Goal: Communication & Community: Answer question/provide support

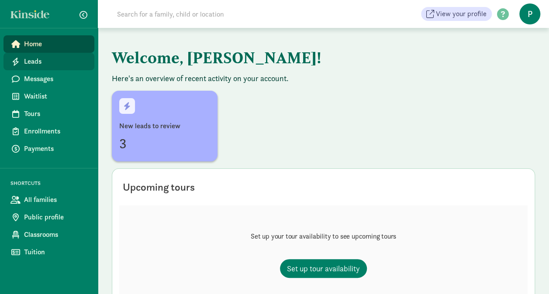
click at [26, 58] on span "Leads" at bounding box center [55, 61] width 63 height 10
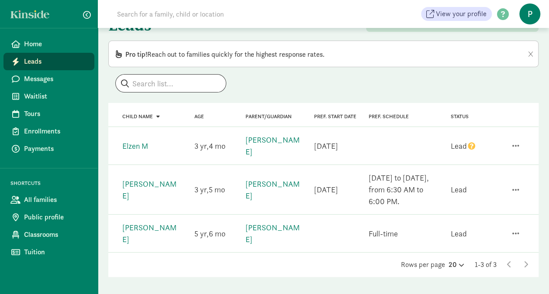
scroll to position [31, 0]
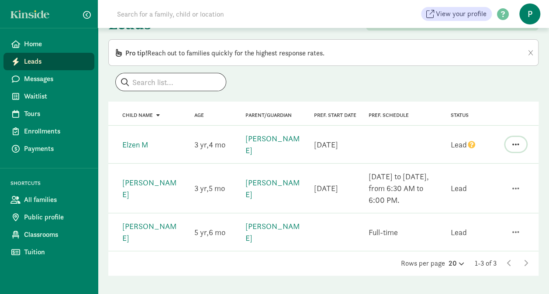
click at [513, 145] on span "button" at bounding box center [515, 145] width 7 height 8
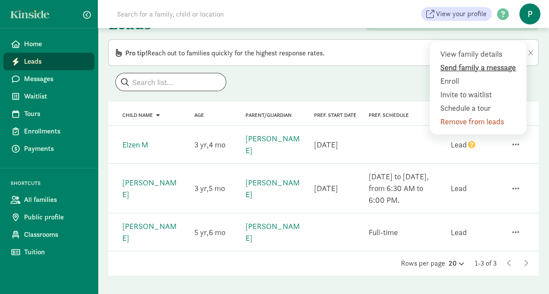
click at [481, 66] on div "Send family a message" at bounding box center [479, 68] width 79 height 12
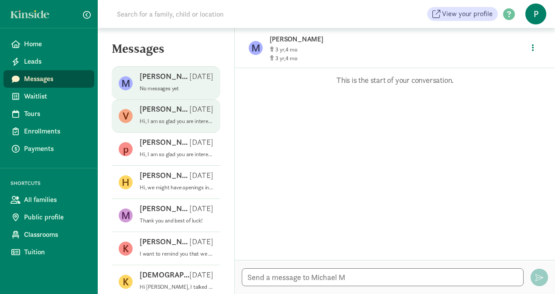
click at [158, 115] on div "VRUNDA _ Aug 28" at bounding box center [177, 111] width 74 height 14
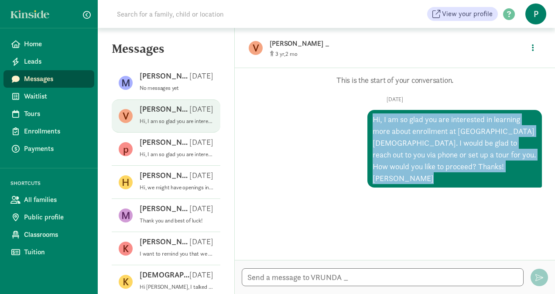
drag, startPoint x: 385, startPoint y: 182, endPoint x: 364, endPoint y: 121, distance: 63.8
click at [368, 121] on div "Hi, I am so glad you are interested in learning more about enrollment at Wallin…" at bounding box center [455, 149] width 175 height 78
drag, startPoint x: 364, startPoint y: 121, endPoint x: 378, endPoint y: 126, distance: 14.6
copy div "Hi, I am so glad you are interested in learning more about enrollment at Wallin…"
click at [48, 60] on span "Leads" at bounding box center [55, 61] width 63 height 10
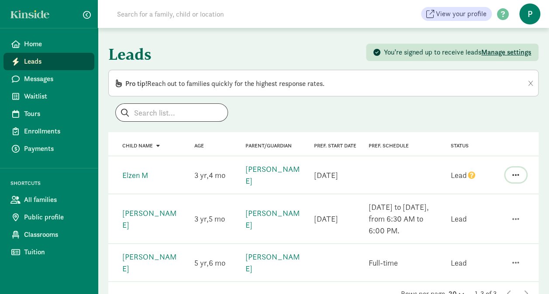
click at [514, 172] on span "button" at bounding box center [515, 175] width 7 height 8
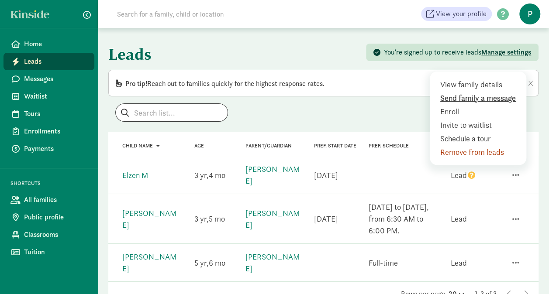
click at [464, 96] on div "Send family a message" at bounding box center [479, 98] width 79 height 12
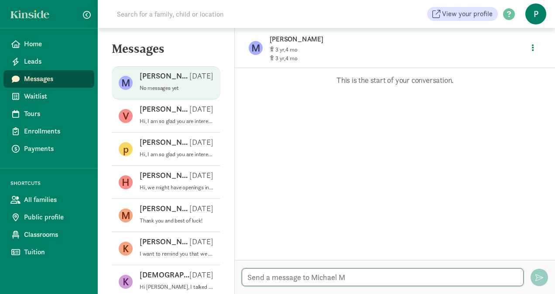
click at [258, 282] on textarea at bounding box center [383, 277] width 282 height 18
paste textarea "Hi, I am so glad you are interested in learning more about enrollment at Wallin…"
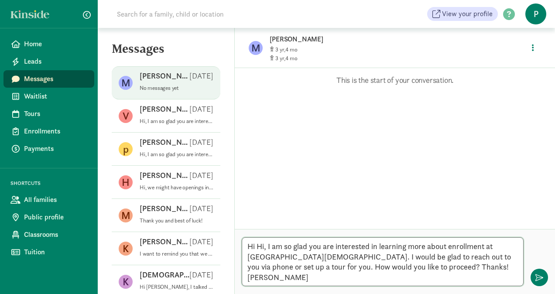
click at [265, 247] on textarea "Hi Hi, I am so glad you are interested in learning more about enrollment at Wal…" at bounding box center [383, 261] width 282 height 49
click at [407, 257] on textarea "Hi Michael, I am so glad you are interested in learning more about enrollment a…" at bounding box center [383, 261] width 282 height 49
click at [407, 258] on textarea "Hi Michael, I am so glad you are interested in learning more about enrollment a…" at bounding box center [383, 261] width 282 height 49
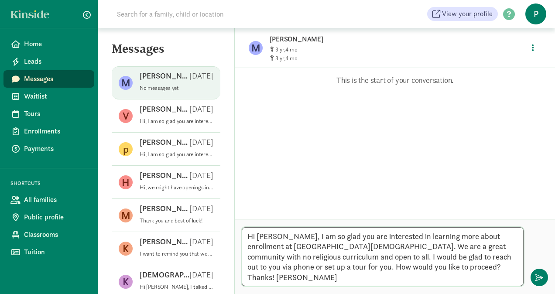
drag, startPoint x: 454, startPoint y: 277, endPoint x: 347, endPoint y: 276, distance: 106.5
click at [347, 276] on textarea "Hi Michael, I am so glad you are interested in learning more about enrollment a…" at bounding box center [383, 256] width 282 height 59
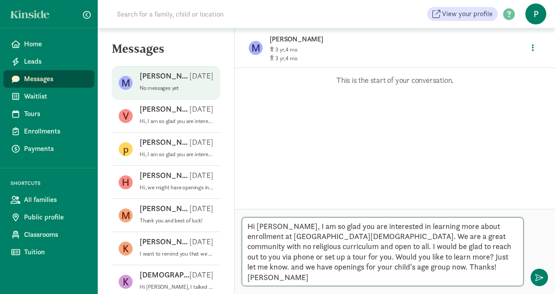
drag, startPoint x: 474, startPoint y: 283, endPoint x: 244, endPoint y: 223, distance: 237.7
click at [244, 223] on div "Hi Michael, I am so glad you are interested in learning more about enrollment a…" at bounding box center [395, 251] width 320 height 85
type textarea "Hi [PERSON_NAME], I am so glad you are interested in learning more about enroll…"
click at [542, 275] on span "button" at bounding box center [540, 278] width 8 height 8
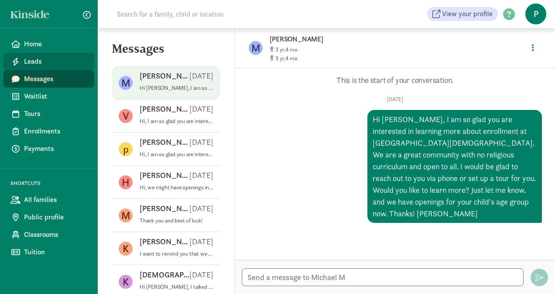
click at [42, 63] on span "Leads" at bounding box center [55, 61] width 63 height 10
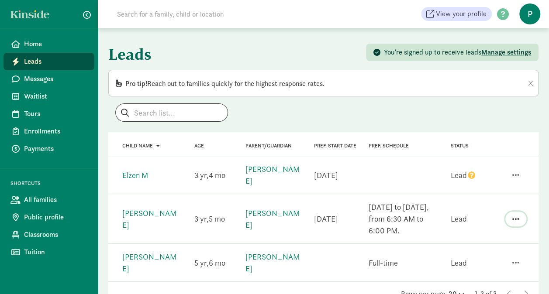
click at [513, 217] on span "button" at bounding box center [515, 219] width 7 height 8
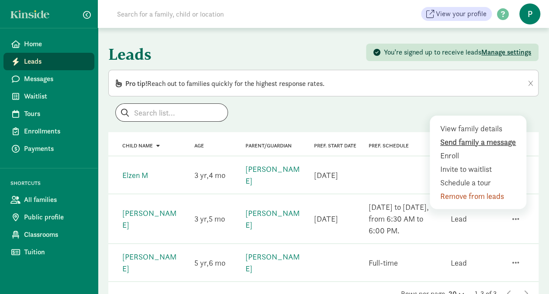
click at [482, 141] on div "Send family a message" at bounding box center [479, 142] width 79 height 12
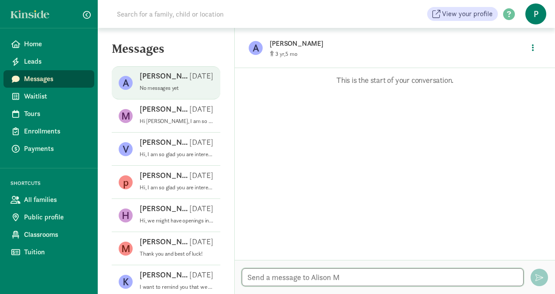
click at [299, 277] on textarea at bounding box center [383, 277] width 282 height 18
paste textarea "Hi [PERSON_NAME], I am so glad you are interested in learning more about enroll…"
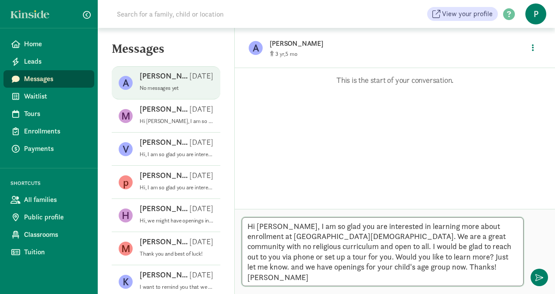
click at [282, 234] on textarea "Hi Michael, I am so glad you are interested in learning more about enrollment a…" at bounding box center [383, 251] width 282 height 69
type textarea "Hi Alison, I am so glad you are interested in learning more about enrollment at…"
click at [536, 275] on span "button" at bounding box center [540, 278] width 8 height 8
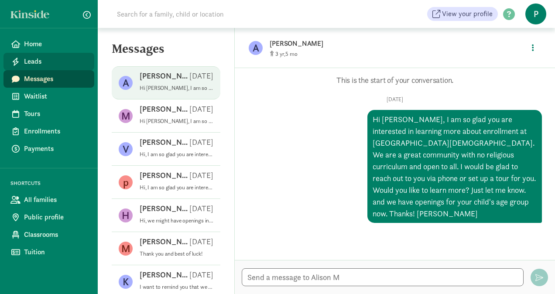
click at [48, 64] on span "Leads" at bounding box center [55, 61] width 63 height 10
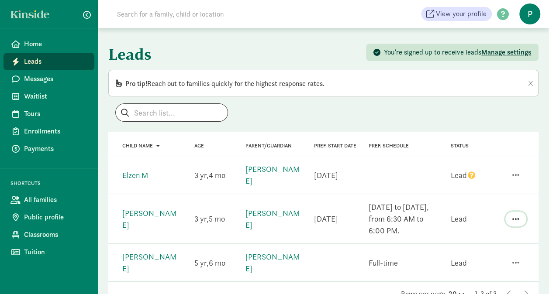
click at [512, 212] on button "button" at bounding box center [515, 219] width 21 height 15
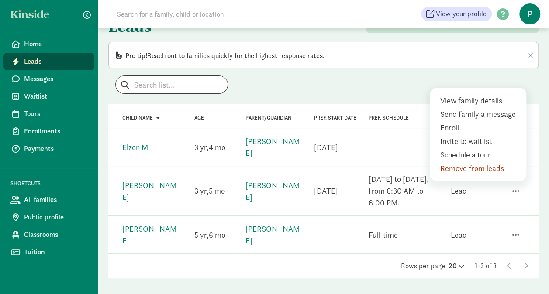
scroll to position [31, 0]
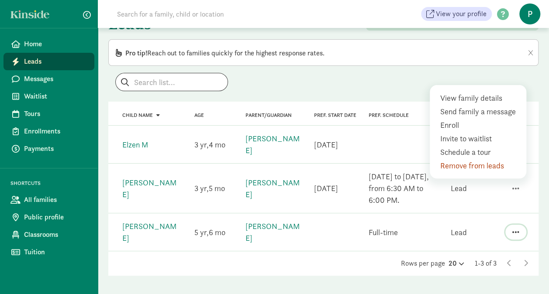
click at [515, 228] on span "button" at bounding box center [515, 232] width 7 height 8
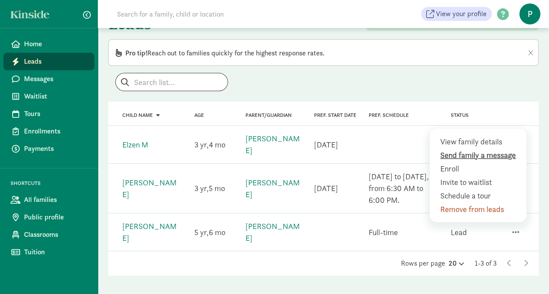
click at [473, 149] on div "Send family a message" at bounding box center [479, 155] width 79 height 12
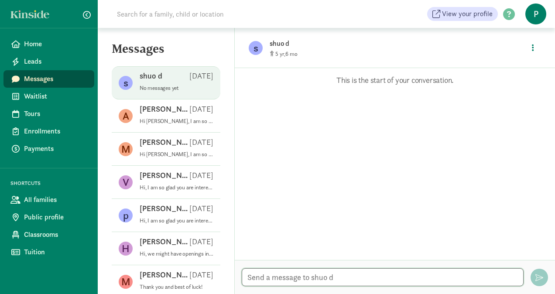
click at [275, 274] on textarea at bounding box center [383, 277] width 282 height 18
paste textarea "Hi [PERSON_NAME], I am so glad you are interested in learning more about enroll…"
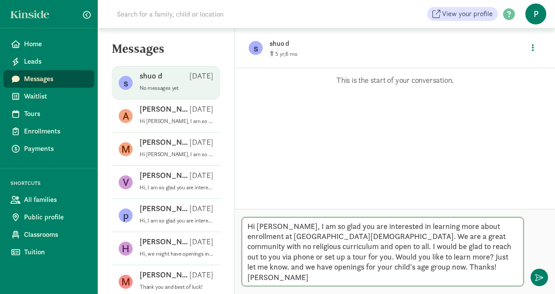
click at [283, 236] on textarea "Hi [PERSON_NAME], I am so glad you are interested in learning more about enroll…" at bounding box center [383, 251] width 282 height 69
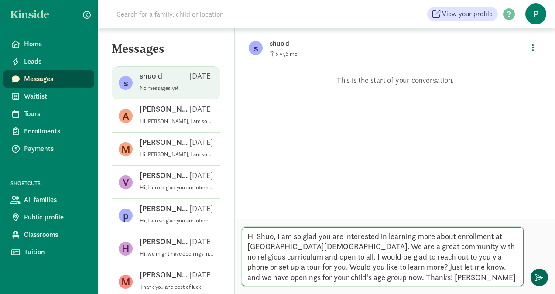
type textarea "Hi Shuo, I am so glad you are interested in learning more about enrollment at […"
click at [539, 277] on span "button" at bounding box center [540, 278] width 8 height 8
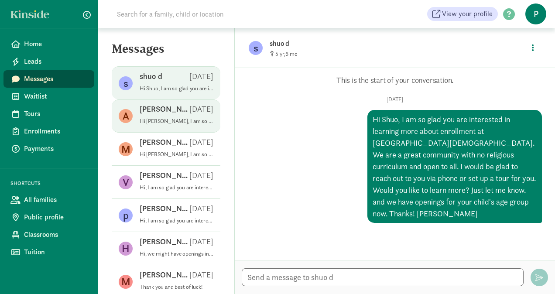
click at [195, 116] on div "[PERSON_NAME] [DATE]" at bounding box center [177, 111] width 74 height 14
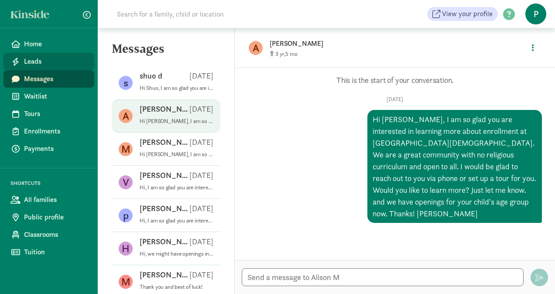
click at [39, 64] on span "Leads" at bounding box center [55, 61] width 63 height 10
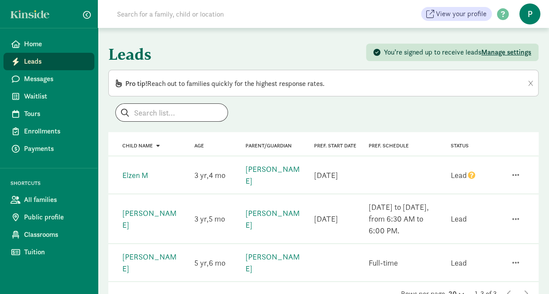
scroll to position [31, 0]
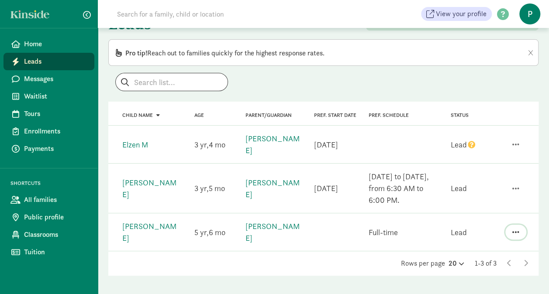
click at [513, 228] on span "button" at bounding box center [515, 232] width 7 height 8
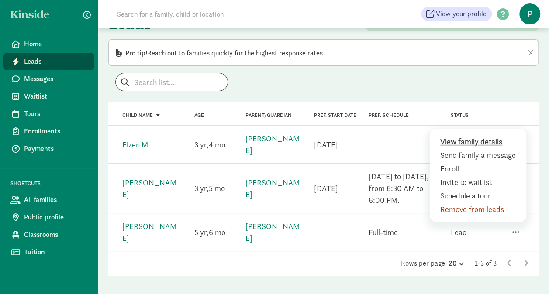
click at [486, 136] on div "View family details" at bounding box center [479, 142] width 79 height 12
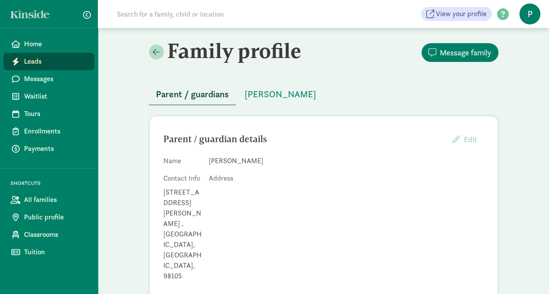
click at [34, 56] on link "Leads" at bounding box center [48, 61] width 91 height 17
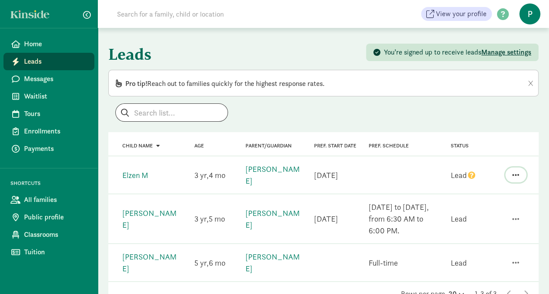
click at [516, 172] on span "button" at bounding box center [515, 175] width 7 height 8
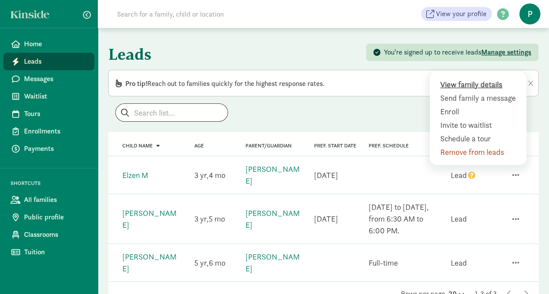
click at [493, 84] on div "View family details" at bounding box center [479, 85] width 79 height 12
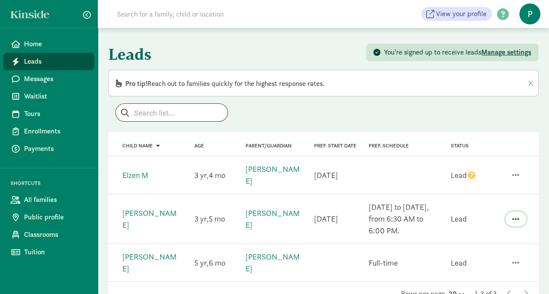
click at [512, 215] on span "button" at bounding box center [515, 219] width 7 height 8
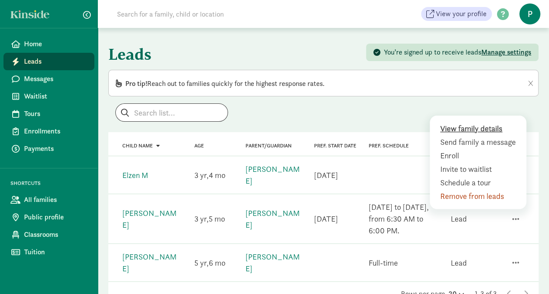
click at [478, 127] on div "View family details" at bounding box center [479, 129] width 79 height 12
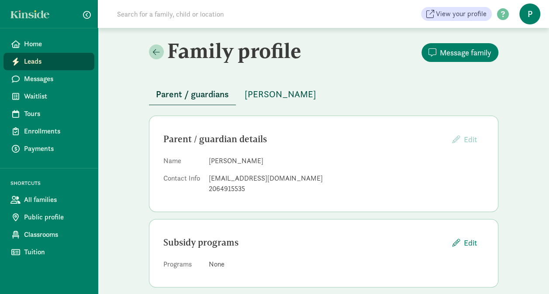
click at [280, 91] on span "[PERSON_NAME]" at bounding box center [280, 94] width 72 height 14
